Goal: Navigation & Orientation: Find specific page/section

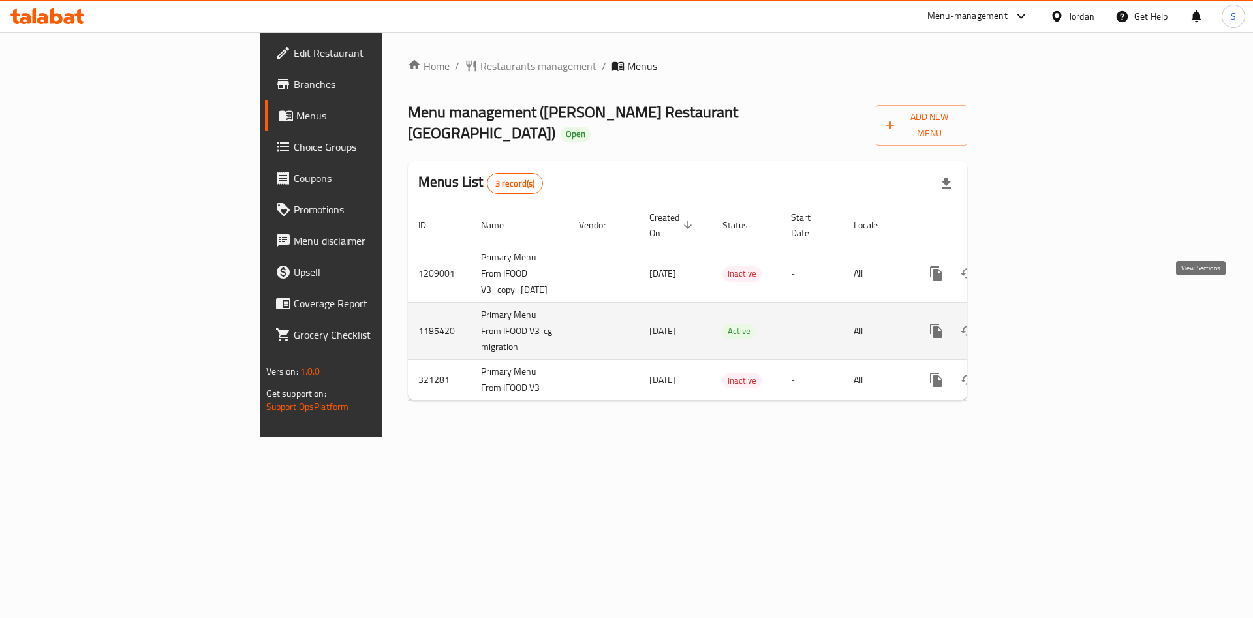
click at [1038, 323] on icon "enhanced table" at bounding box center [1031, 331] width 16 height 16
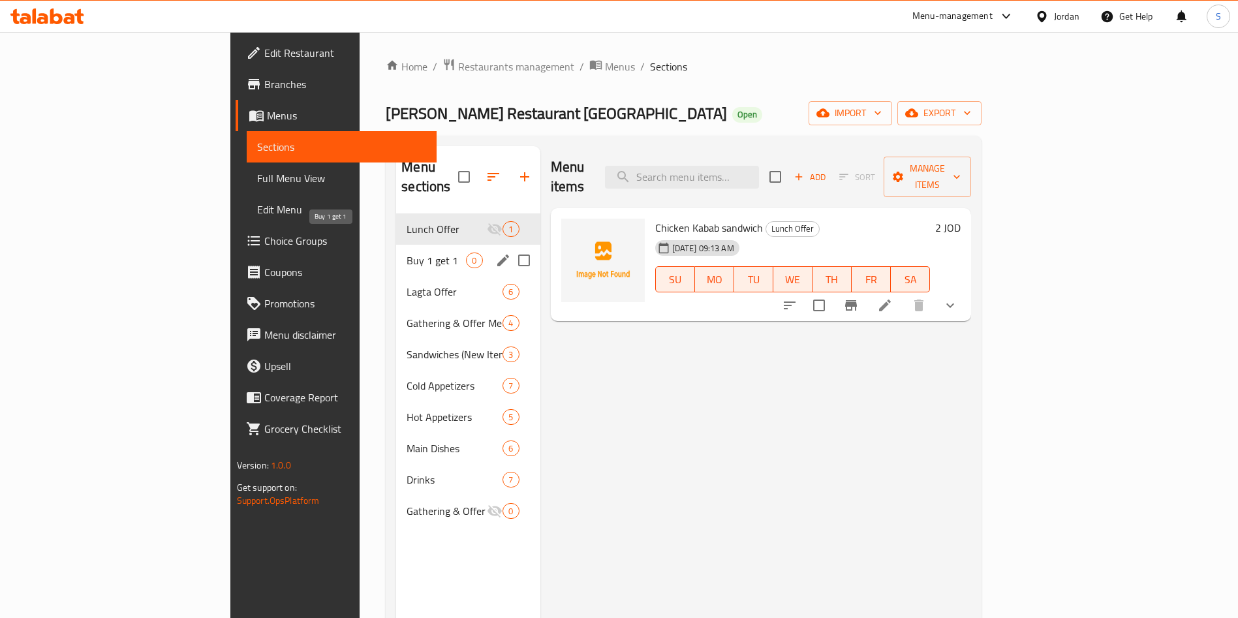
click at [407, 253] on span "Buy 1 get 1" at bounding box center [436, 261] width 59 height 16
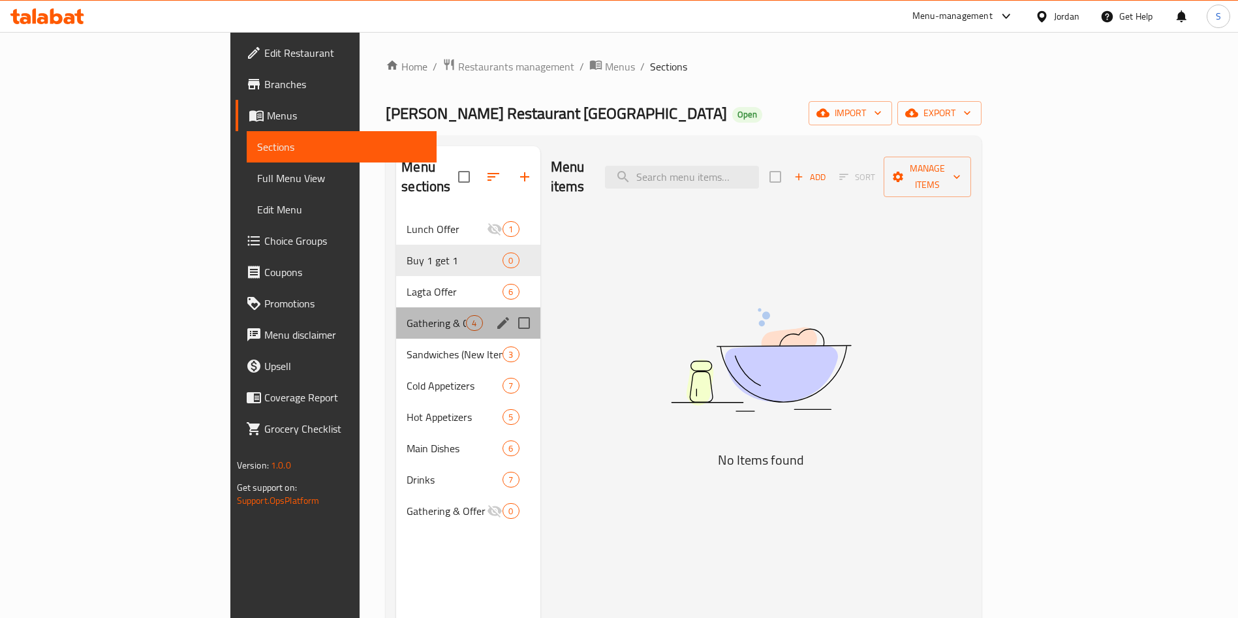
click at [396, 307] on div "Gathering & Offer Meals 4" at bounding box center [468, 322] width 144 height 31
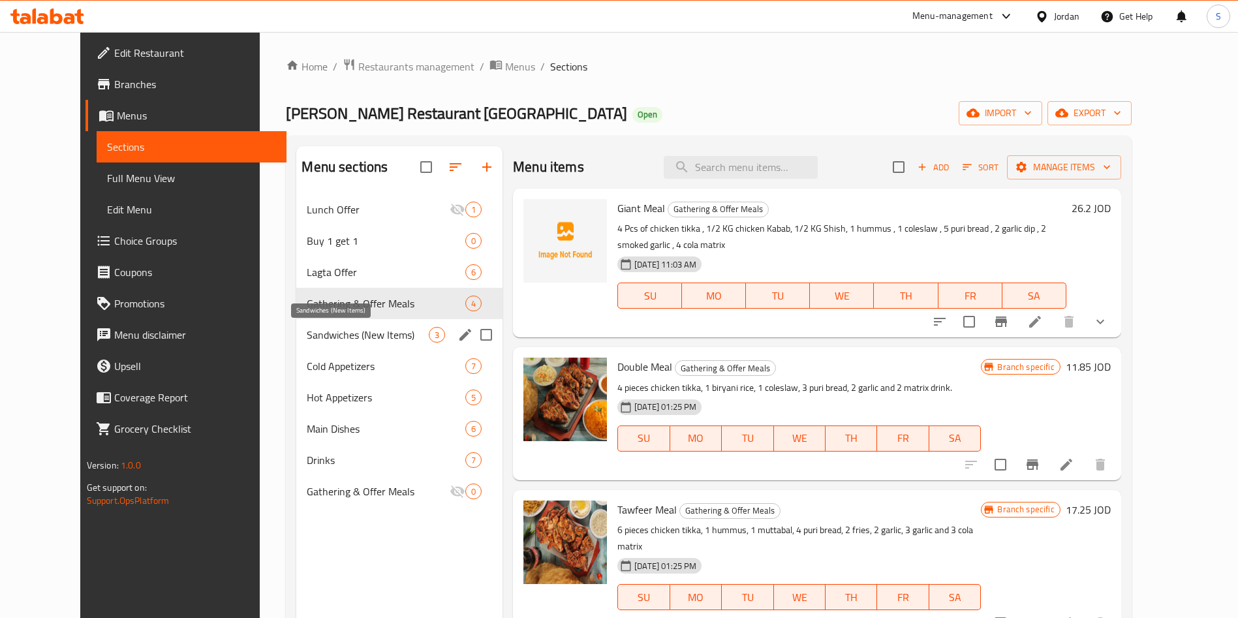
click at [307, 342] on span "Sandwiches (New Items)" at bounding box center [368, 335] width 122 height 16
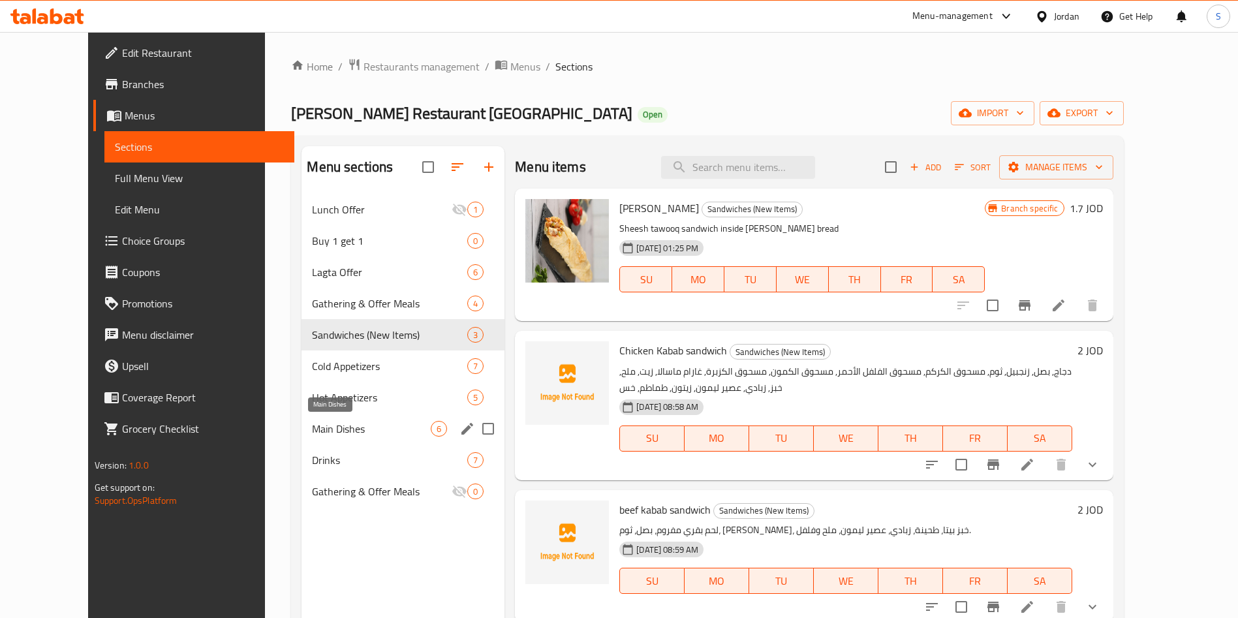
click at [312, 425] on span "Main Dishes" at bounding box center [371, 429] width 119 height 16
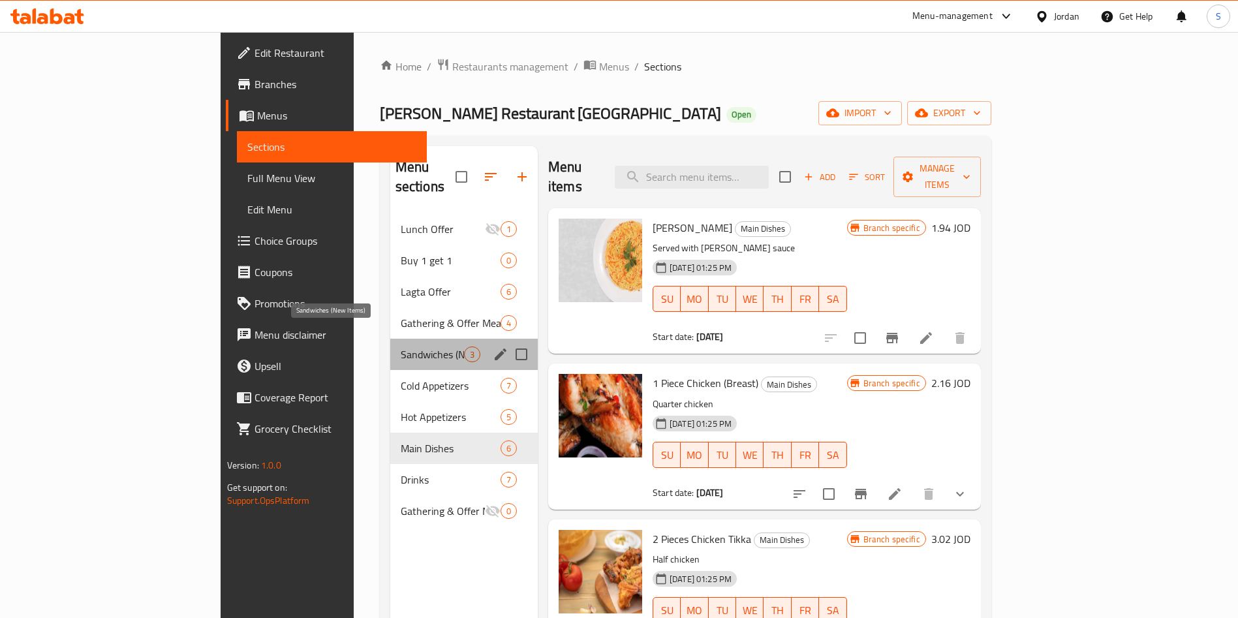
click at [401, 346] on span "Sandwiches (New Items)" at bounding box center [432, 354] width 63 height 16
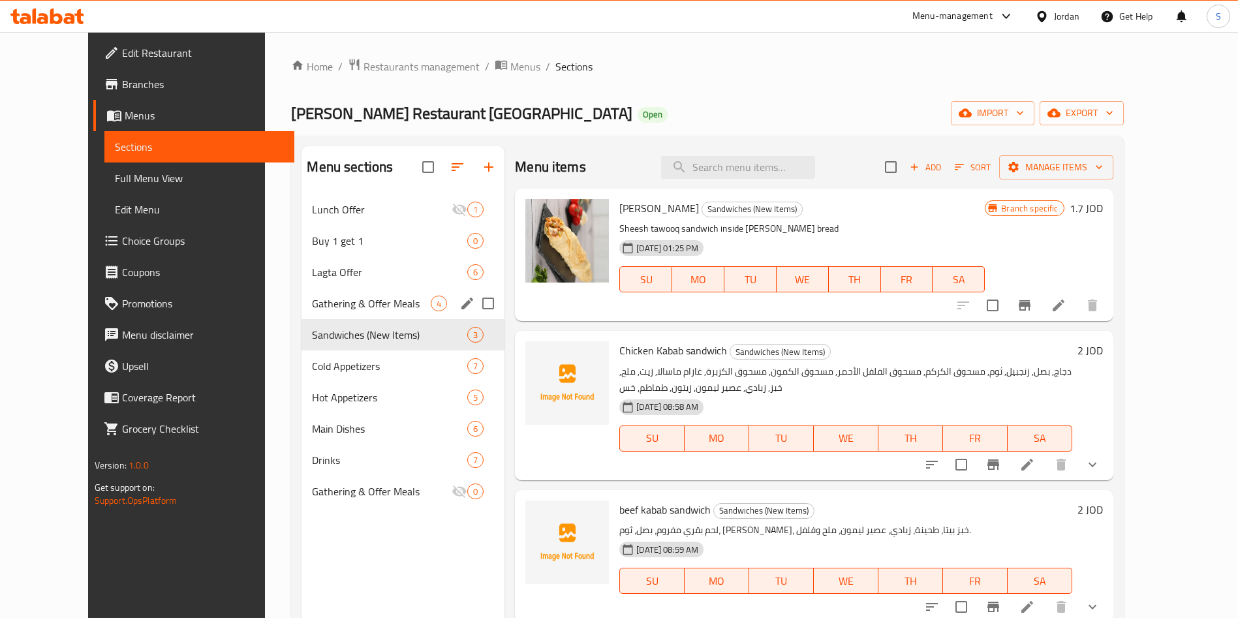
click at [301, 289] on div "Gathering & Offer Meals 4" at bounding box center [402, 303] width 203 height 31
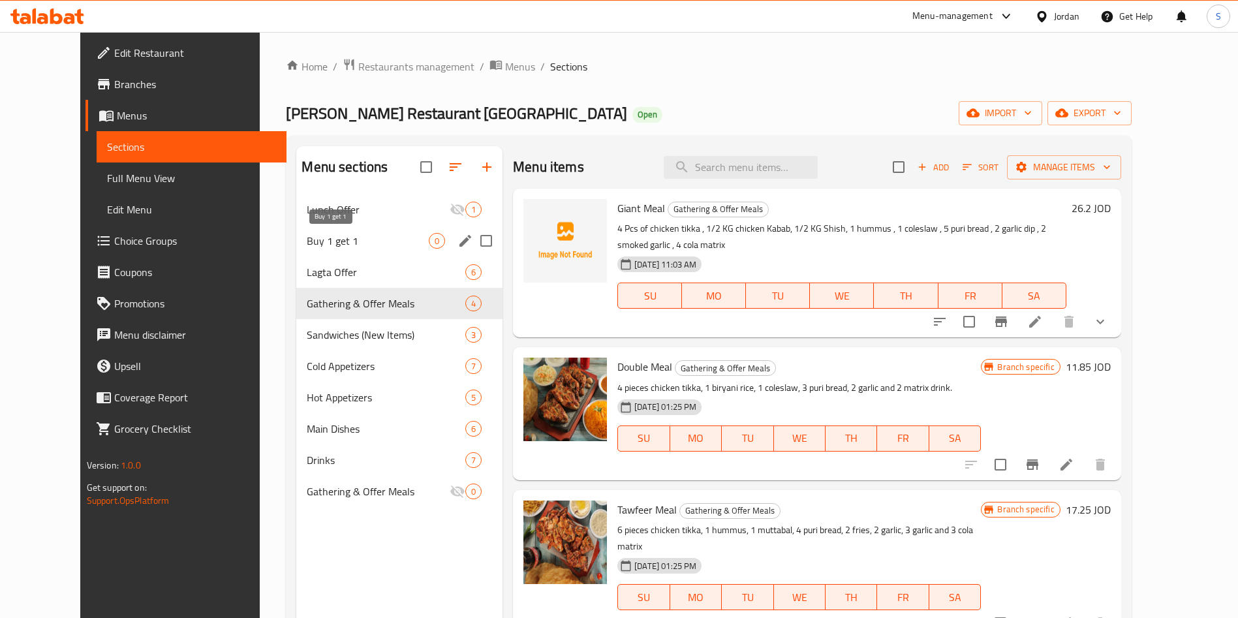
click at [296, 230] on div "Buy 1 get 1 0" at bounding box center [399, 240] width 206 height 31
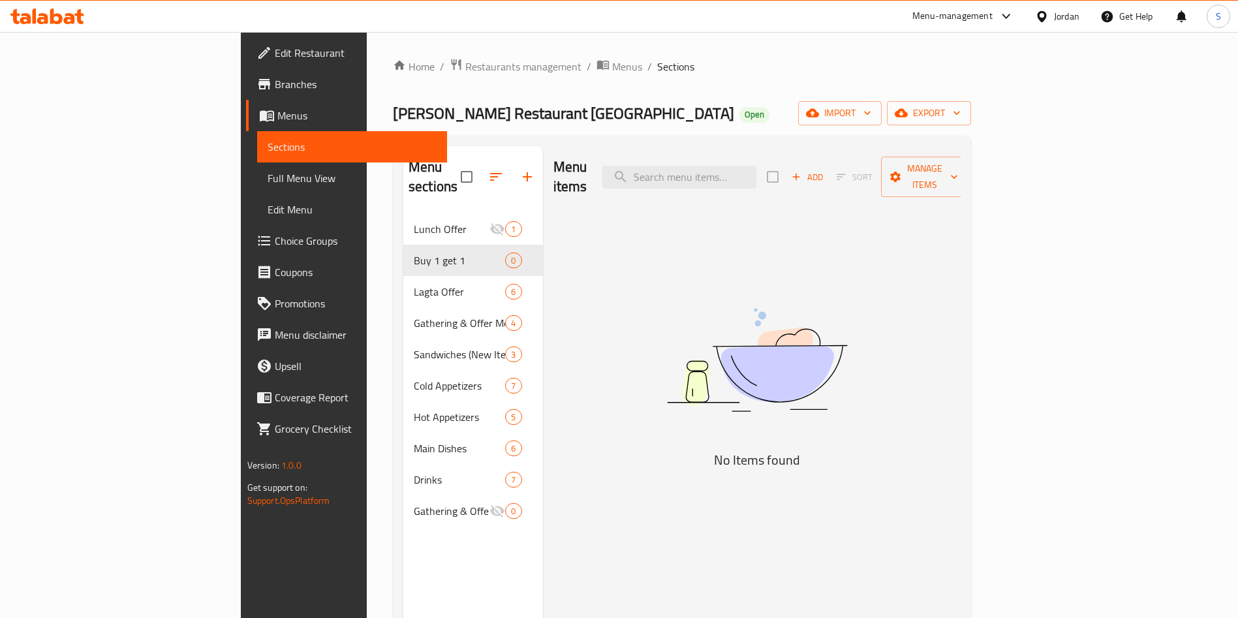
click at [408, 176] on h2 "Menu sections" at bounding box center [434, 176] width 52 height 39
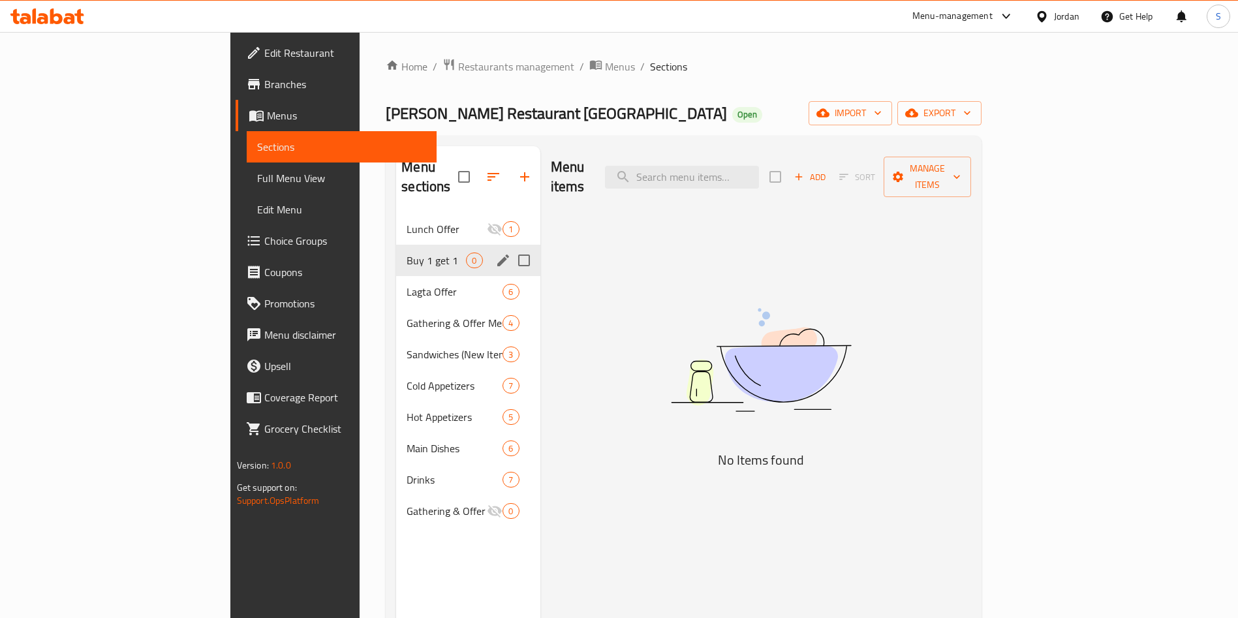
click at [396, 245] on div "Buy 1 get 1 0" at bounding box center [468, 260] width 144 height 31
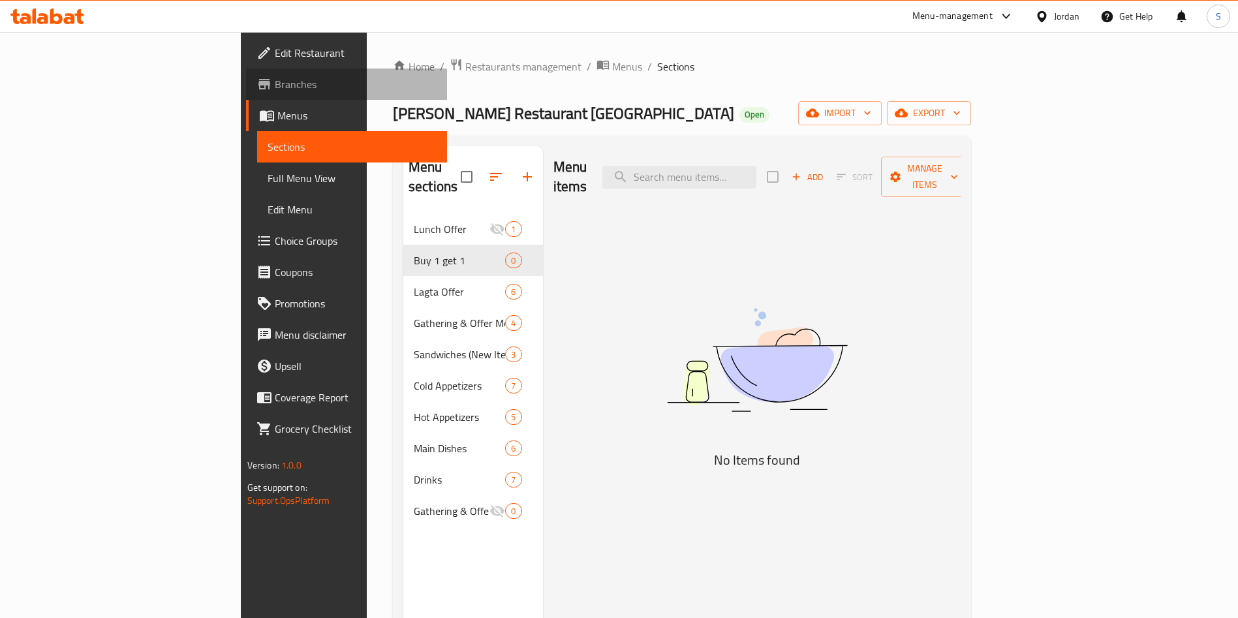
click at [275, 86] on span "Branches" at bounding box center [356, 84] width 162 height 16
